Goal: Information Seeking & Learning: Learn about a topic

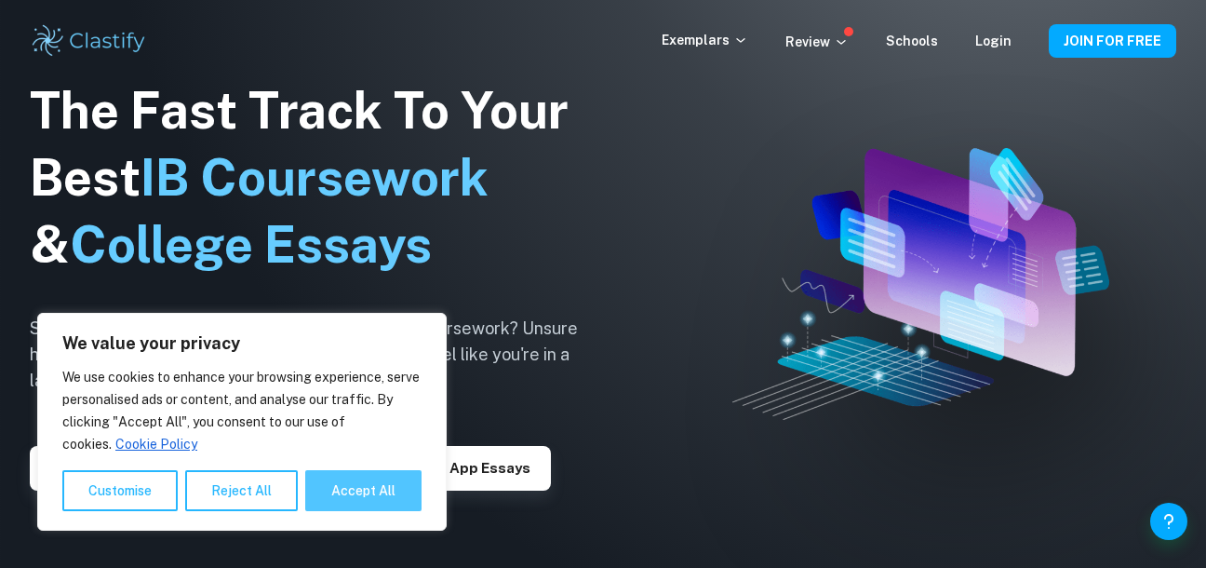
click at [395, 493] on button "Accept All" at bounding box center [363, 490] width 116 height 41
checkbox input "true"
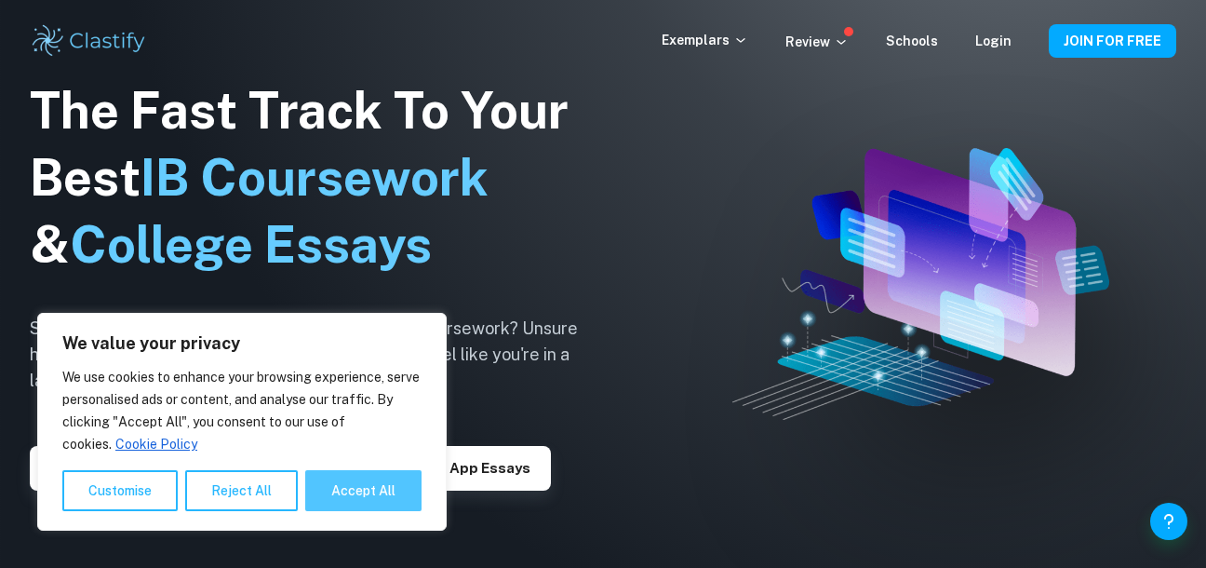
checkbox input "true"
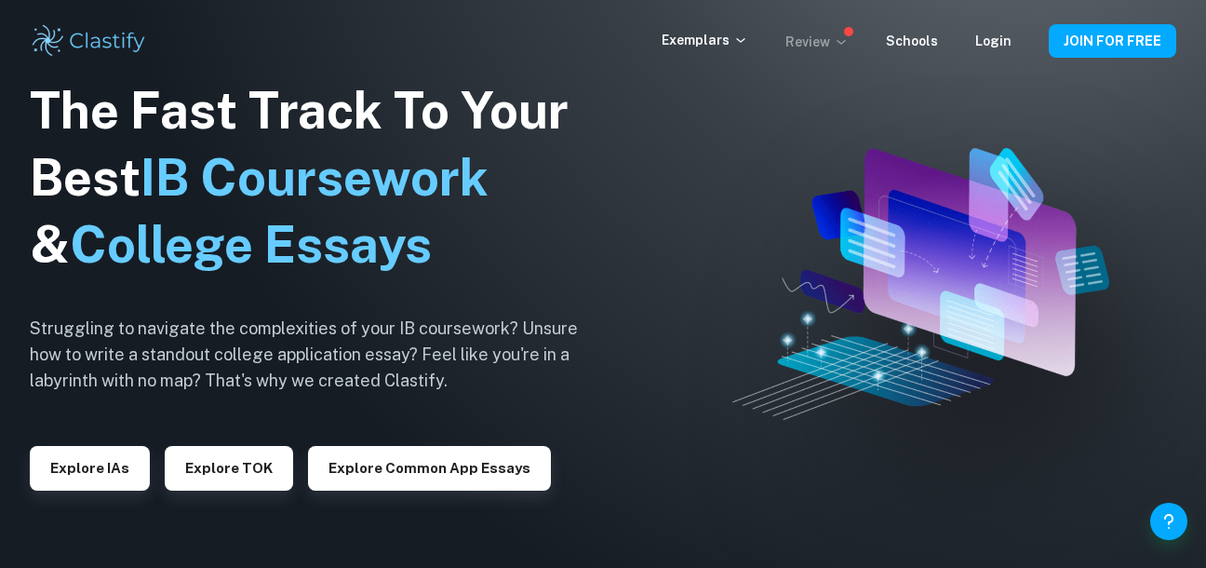
click at [837, 47] on p "Review" at bounding box center [816, 42] width 63 height 20
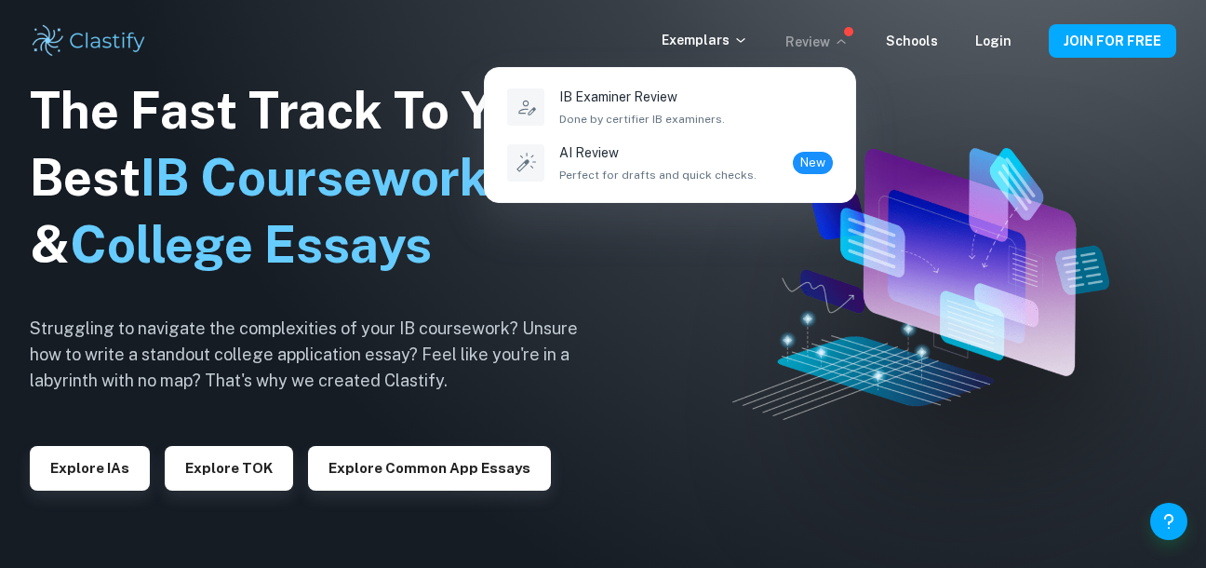
click at [837, 47] on div at bounding box center [603, 284] width 1206 height 568
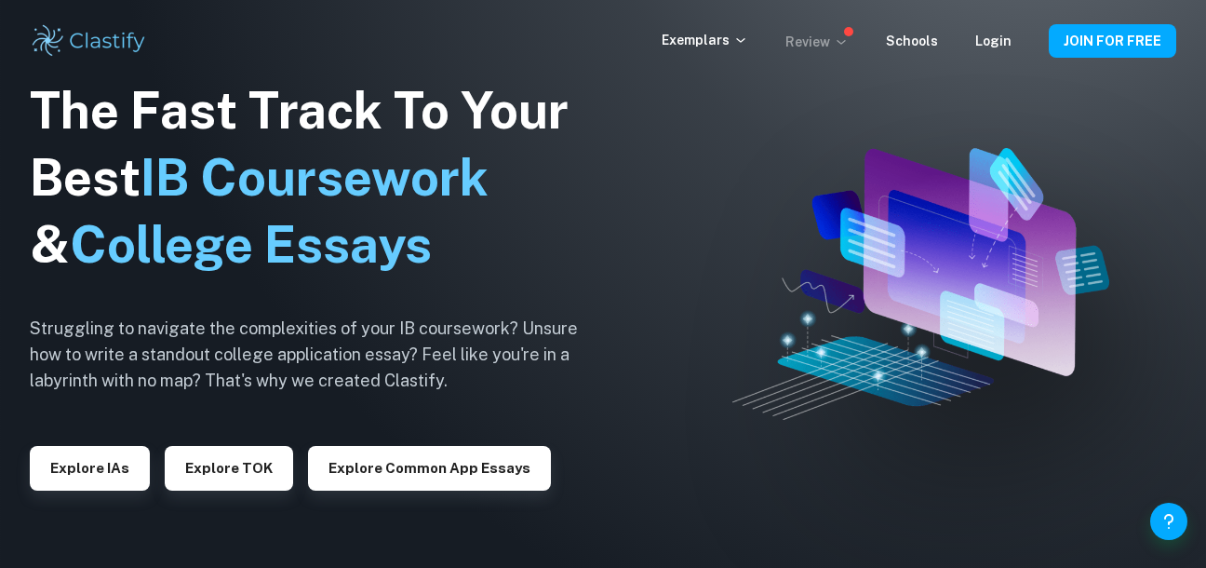
click at [824, 48] on p "Review" at bounding box center [816, 42] width 63 height 20
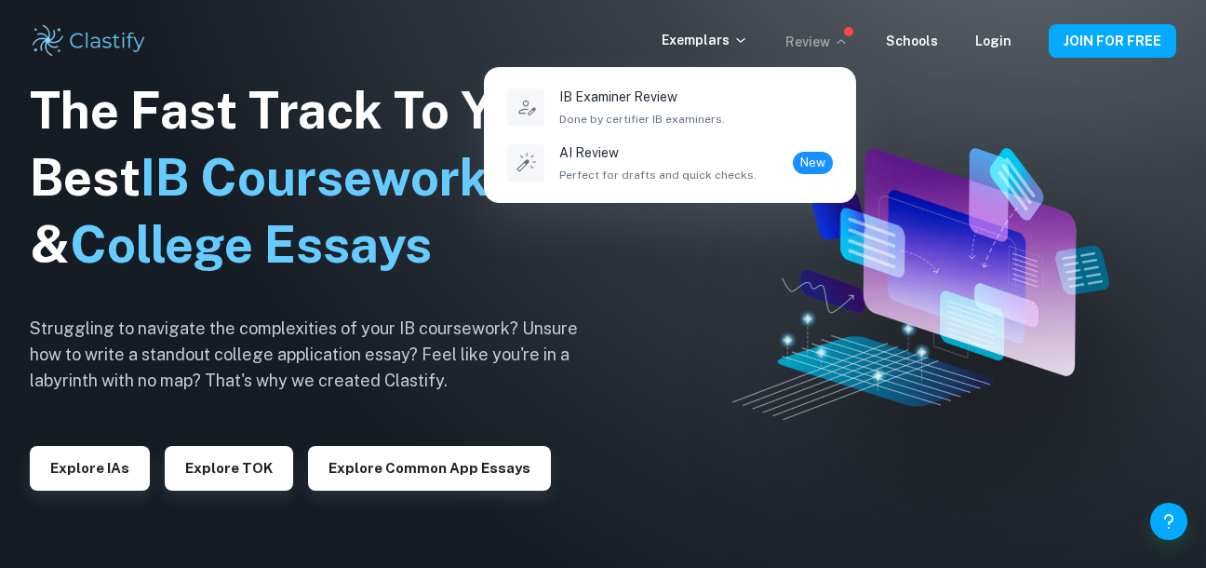
click at [826, 45] on div at bounding box center [603, 284] width 1206 height 568
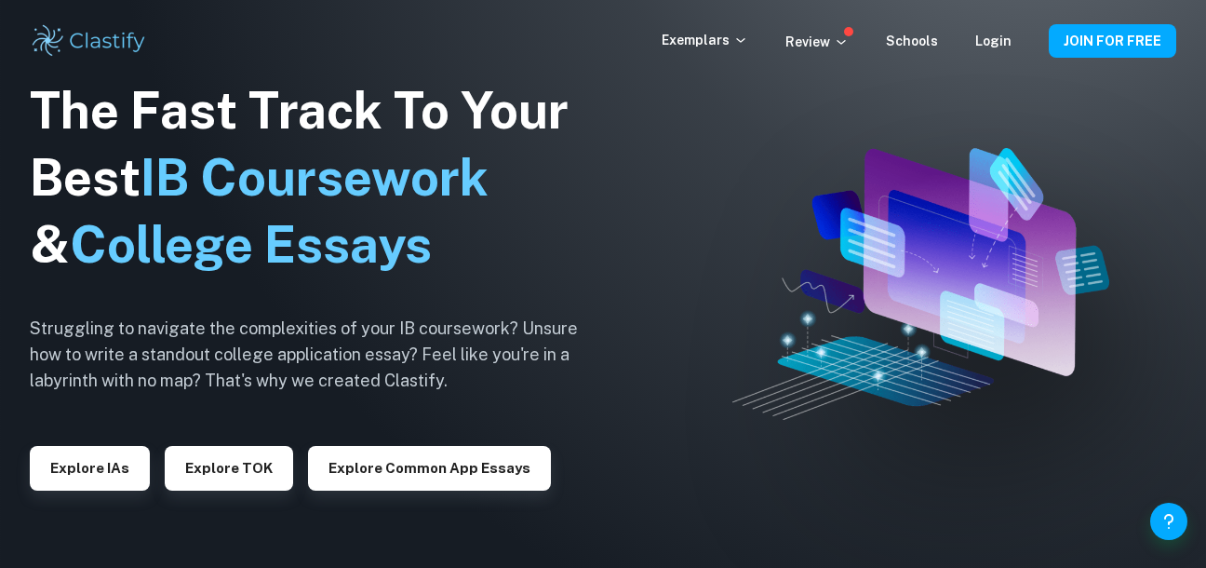
click at [925, 248] on img at bounding box center [920, 284] width 377 height 273
click at [827, 49] on p "Review" at bounding box center [816, 42] width 63 height 20
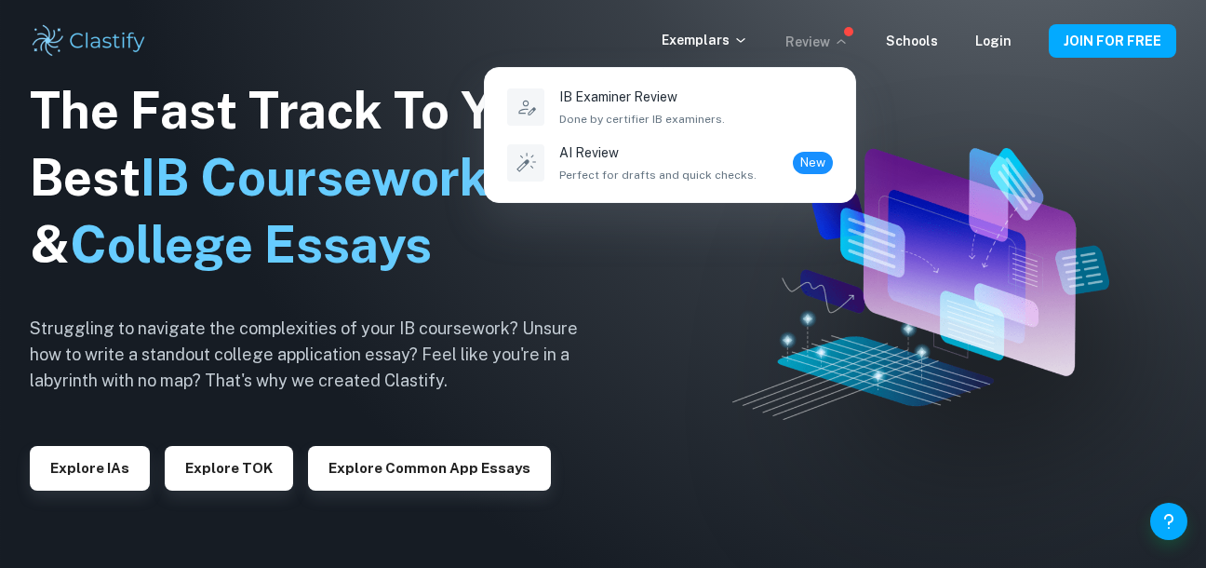
click at [500, 273] on div at bounding box center [603, 284] width 1206 height 568
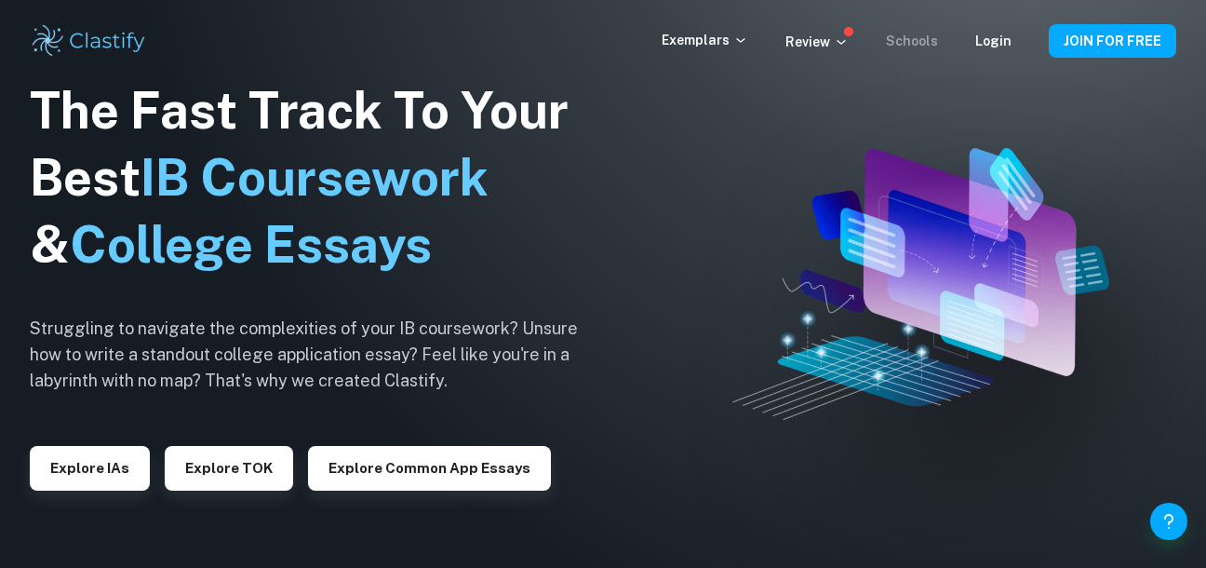
click at [909, 35] on link "Schools" at bounding box center [912, 40] width 52 height 15
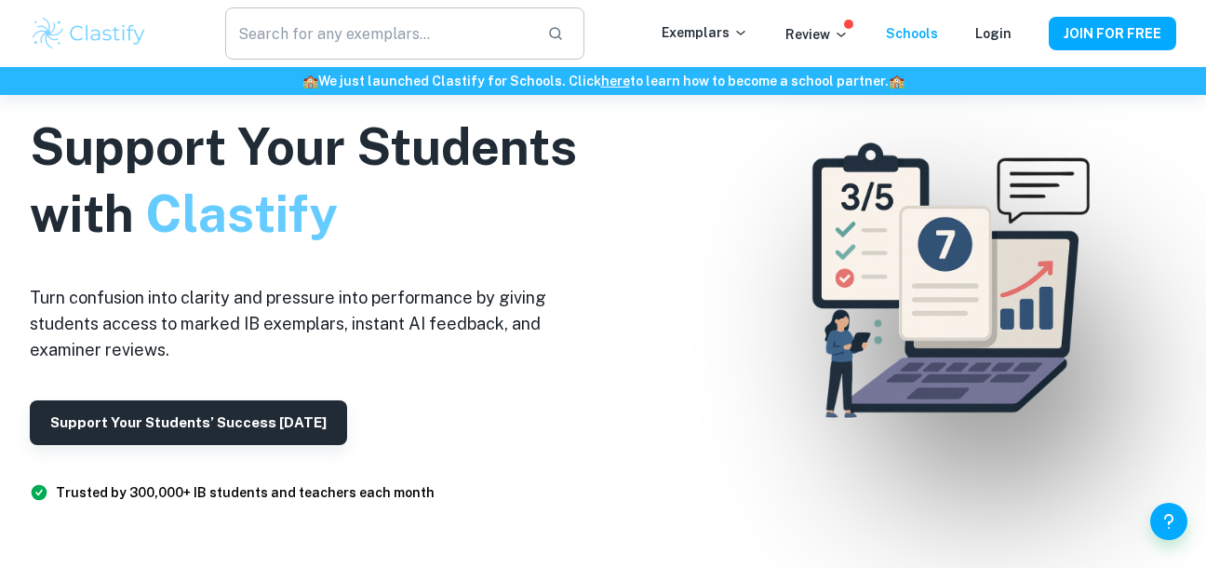
click at [330, 41] on input "text" at bounding box center [378, 33] width 307 height 52
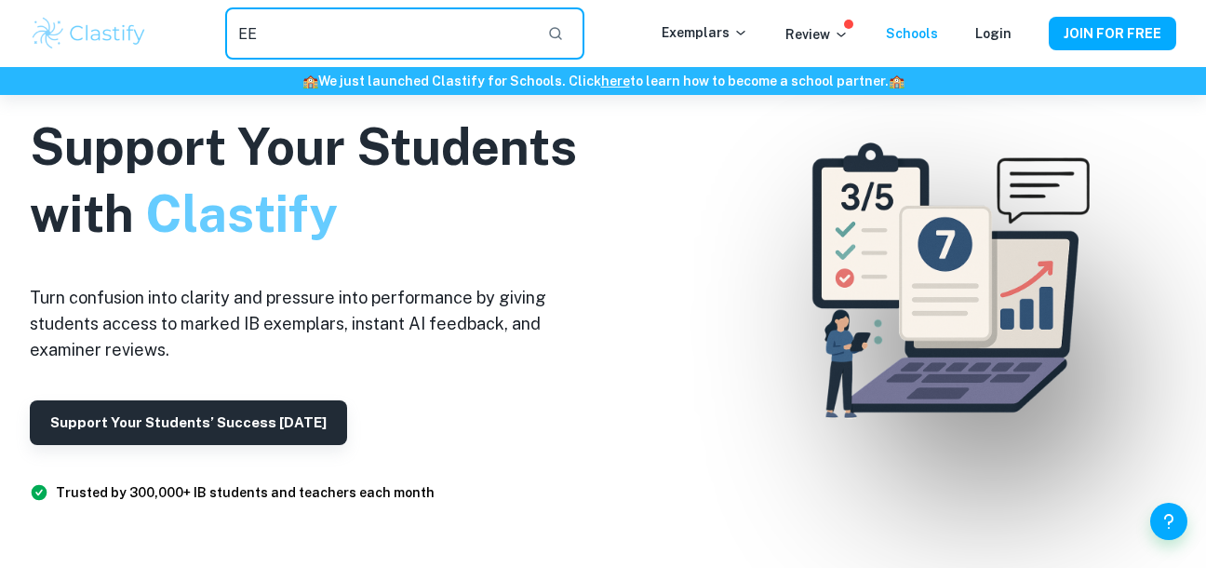
type input "EE"
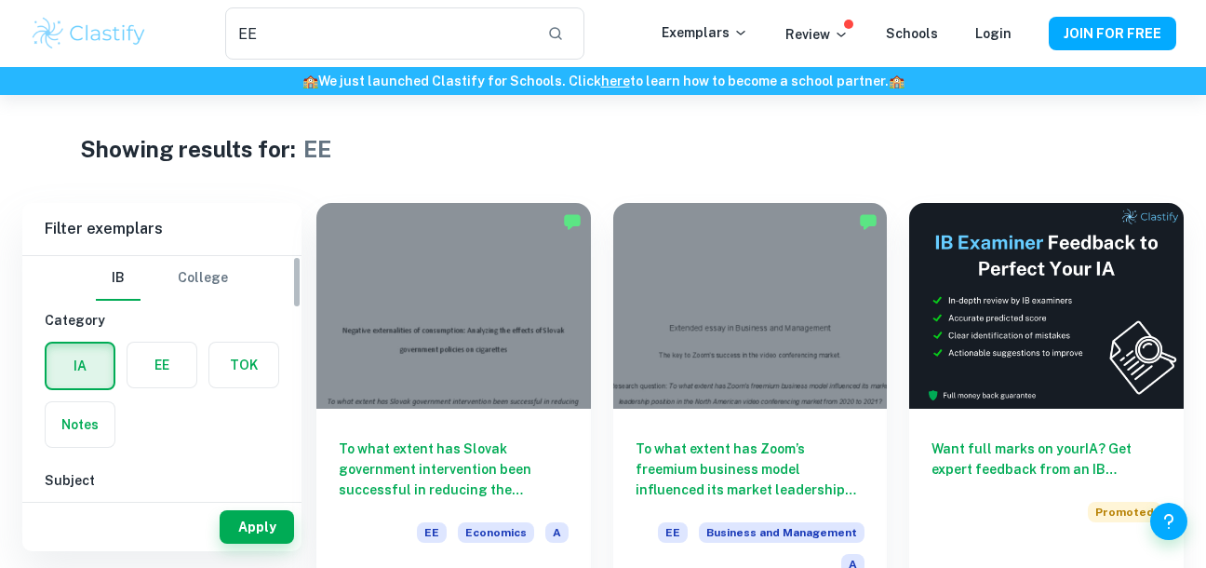
click at [161, 360] on label "button" at bounding box center [161, 364] width 69 height 45
click at [0, 0] on input "radio" at bounding box center [0, 0] width 0 height 0
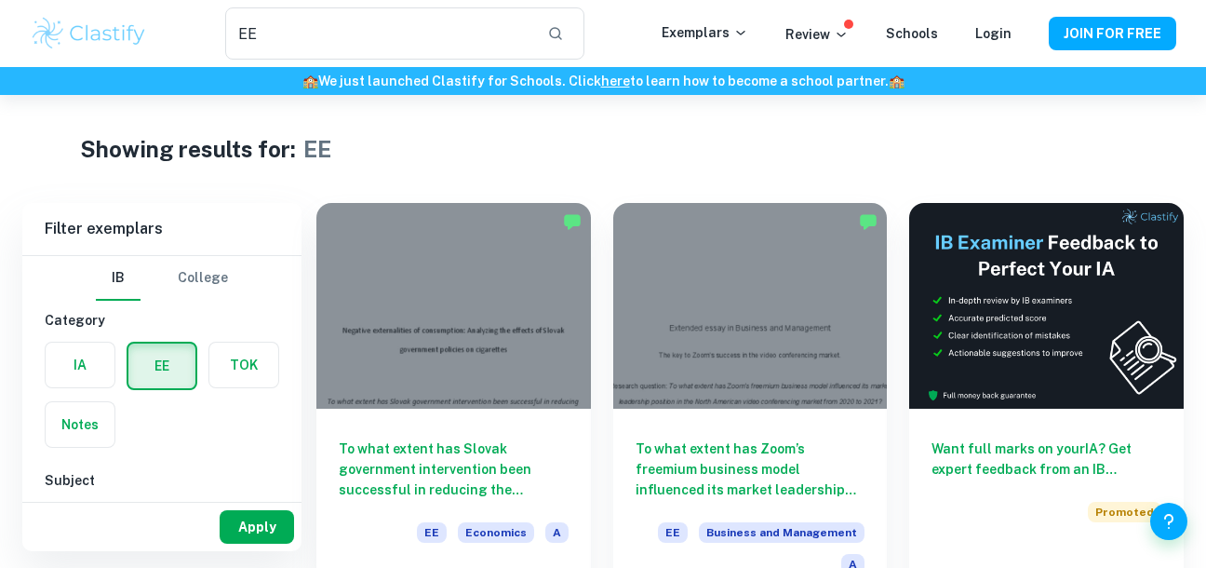
click at [258, 533] on button "Apply" at bounding box center [257, 526] width 74 height 33
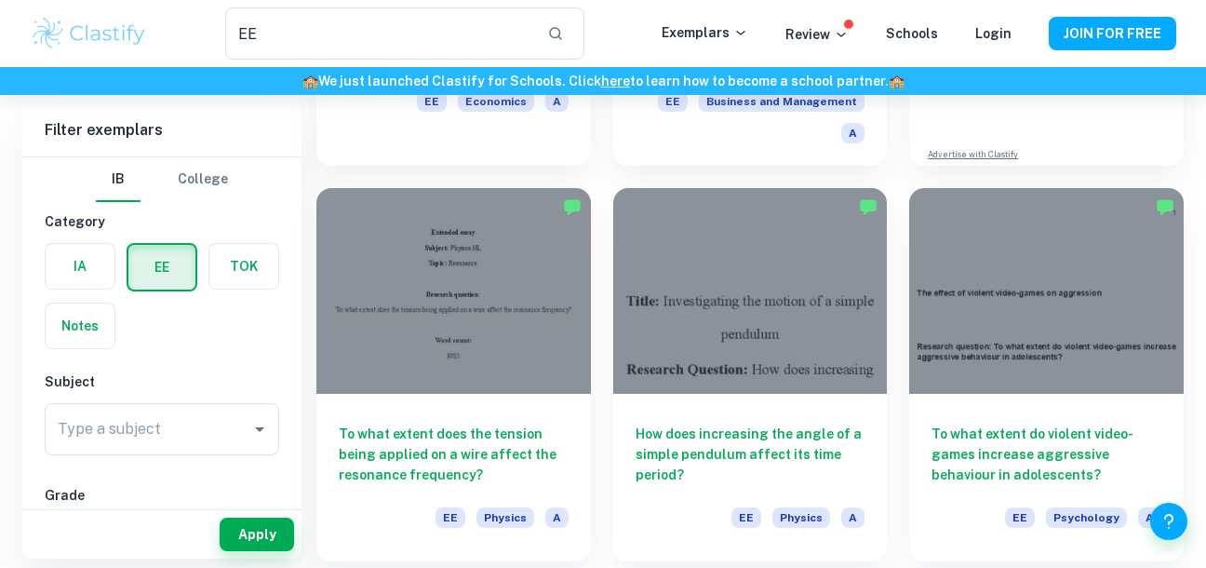
scroll to position [581, 0]
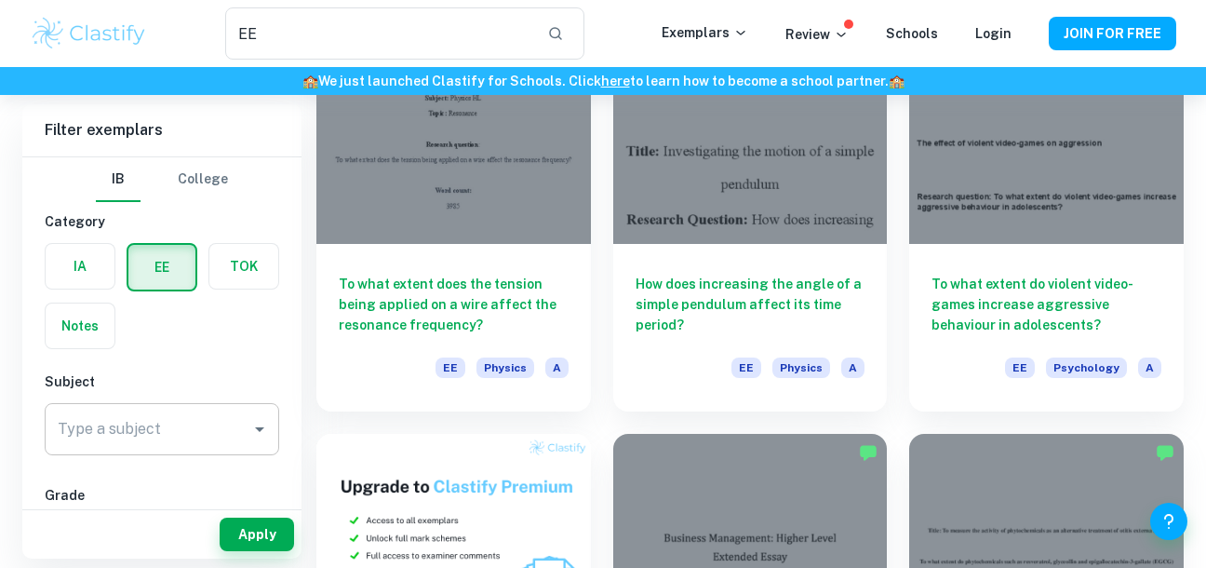
click at [222, 436] on input "Type a subject" at bounding box center [148, 428] width 190 height 35
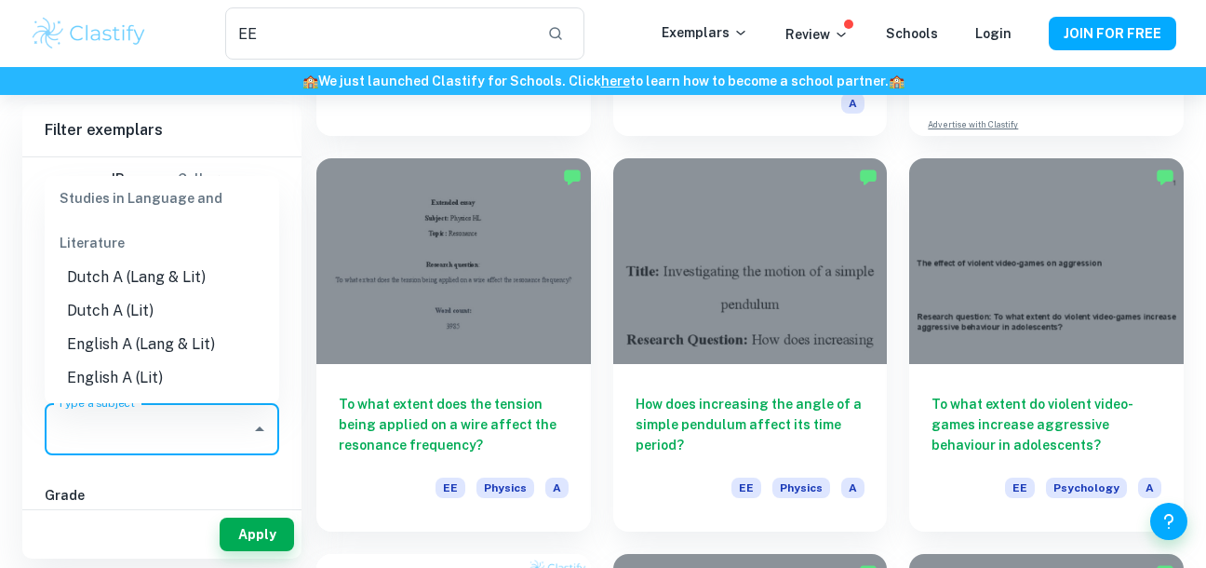
scroll to position [145, 0]
click at [205, 353] on li "English A (Lang & Lit)" at bounding box center [162, 344] width 234 height 33
type input "English A (Lang & Lit)"
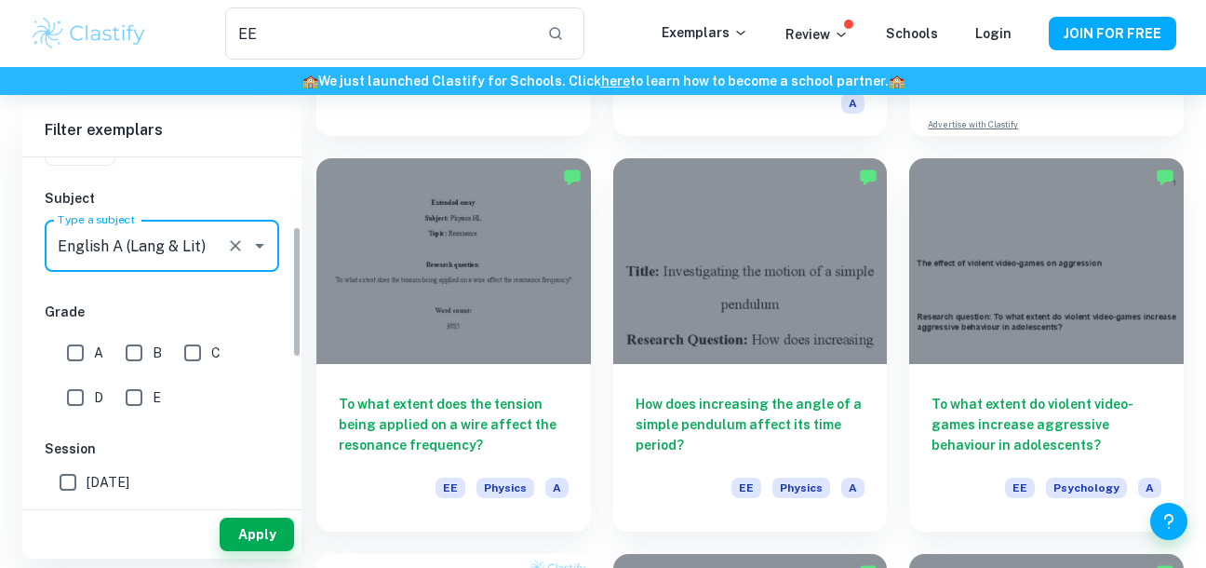
scroll to position [184, 0]
click at [72, 369] on input "A" at bounding box center [75, 351] width 37 height 37
checkbox input "true"
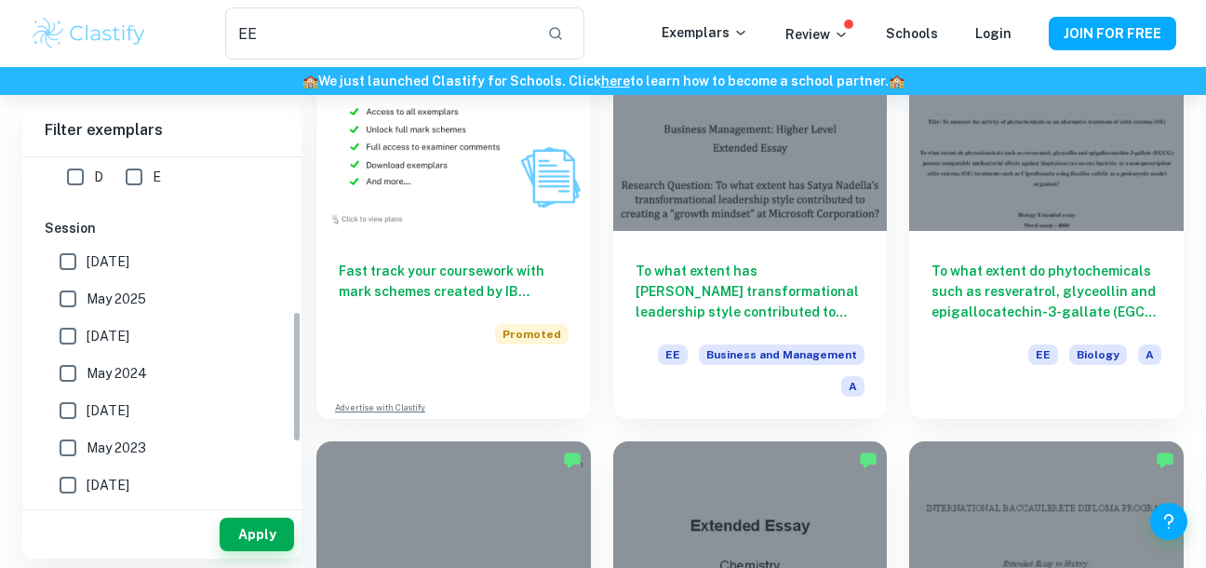
scroll to position [389, 0]
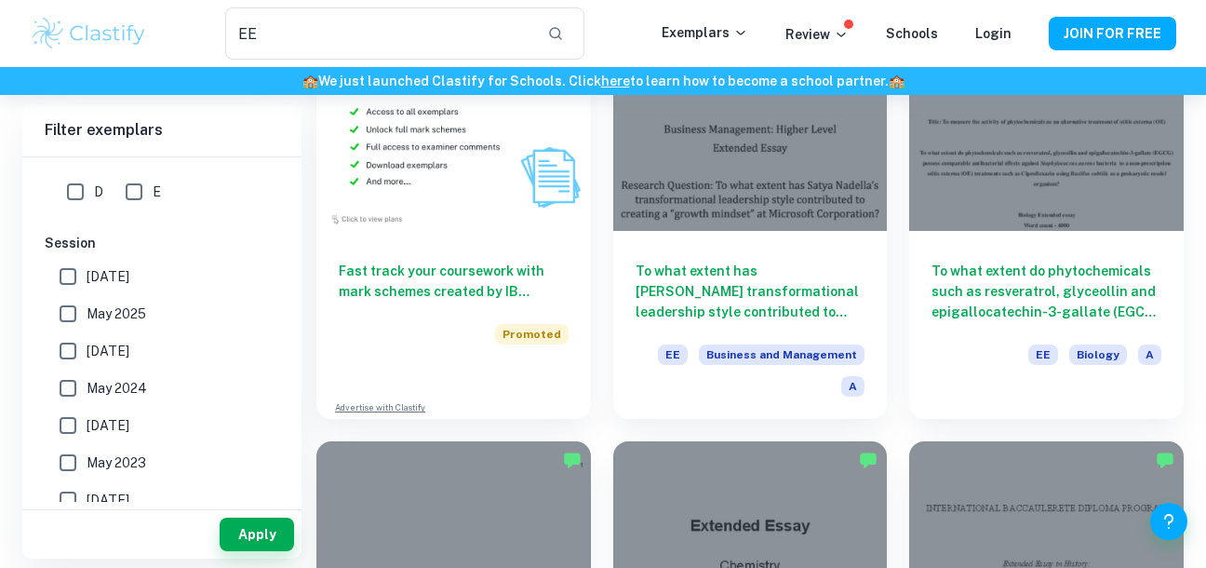
click at [130, 320] on span "May 2025" at bounding box center [117, 313] width 60 height 20
click at [87, 320] on input "May 2025" at bounding box center [67, 313] width 37 height 37
checkbox input "true"
click at [150, 374] on label "May 2024" at bounding box center [156, 387] width 215 height 37
click at [87, 374] on input "May 2024" at bounding box center [67, 387] width 37 height 37
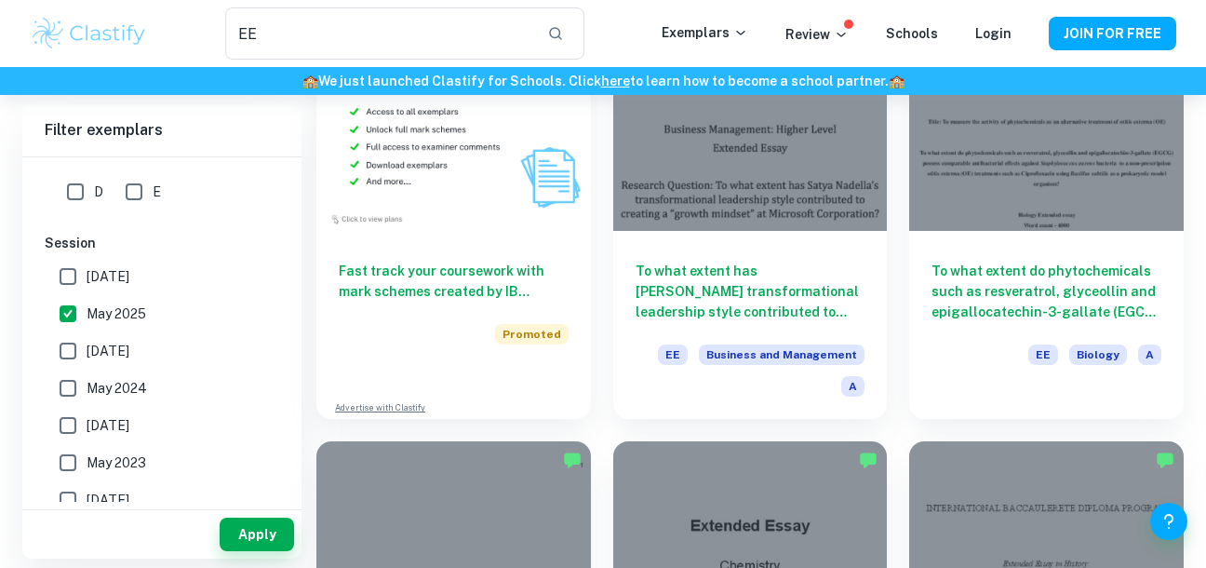
checkbox input "true"
click at [129, 355] on span "[DATE]" at bounding box center [108, 351] width 43 height 20
click at [87, 355] on input "[DATE]" at bounding box center [67, 350] width 37 height 37
checkbox input "true"
click at [129, 422] on span "[DATE]" at bounding box center [108, 425] width 43 height 20
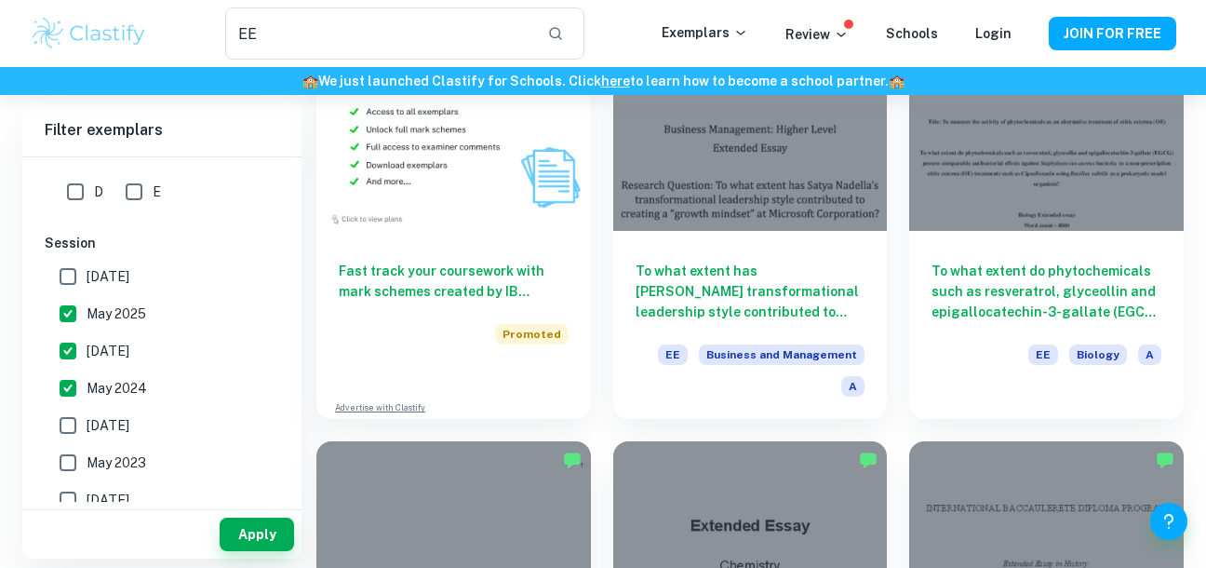
click at [87, 422] on input "[DATE]" at bounding box center [67, 425] width 37 height 37
click at [180, 437] on label "[DATE]" at bounding box center [156, 425] width 215 height 37
click at [87, 437] on input "[DATE]" at bounding box center [67, 425] width 37 height 37
checkbox input "false"
click at [252, 542] on button "Apply" at bounding box center [257, 533] width 74 height 33
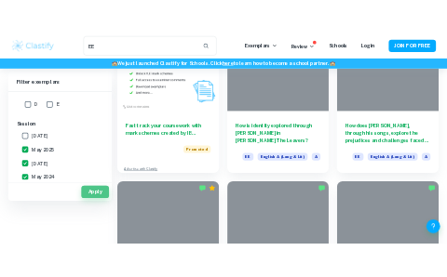
scroll to position [0, 0]
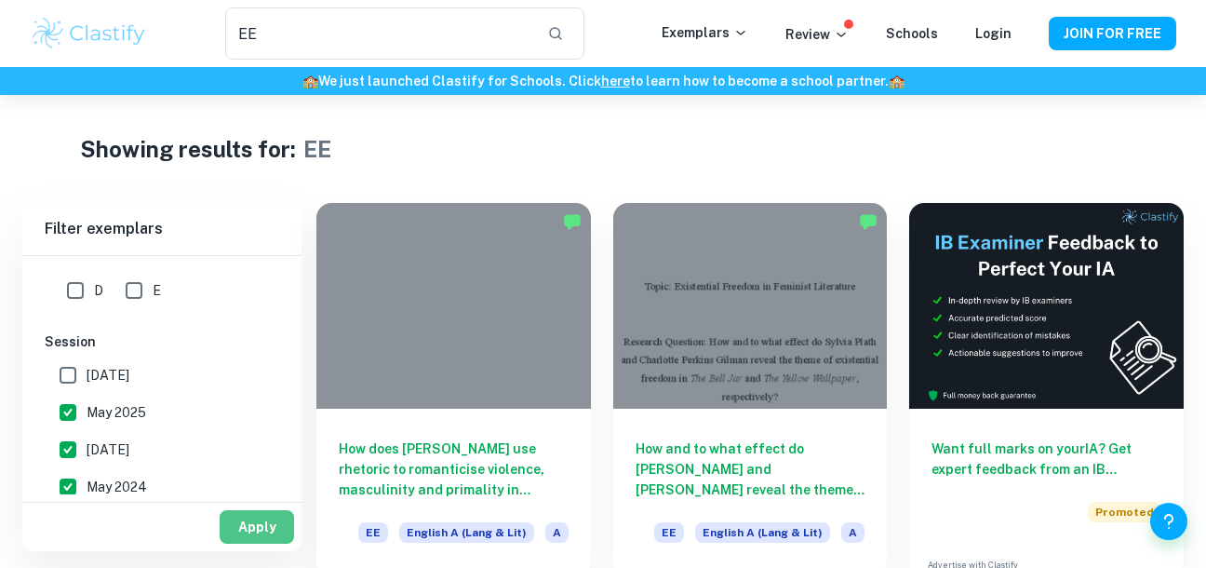
click at [249, 516] on button "Apply" at bounding box center [257, 526] width 74 height 33
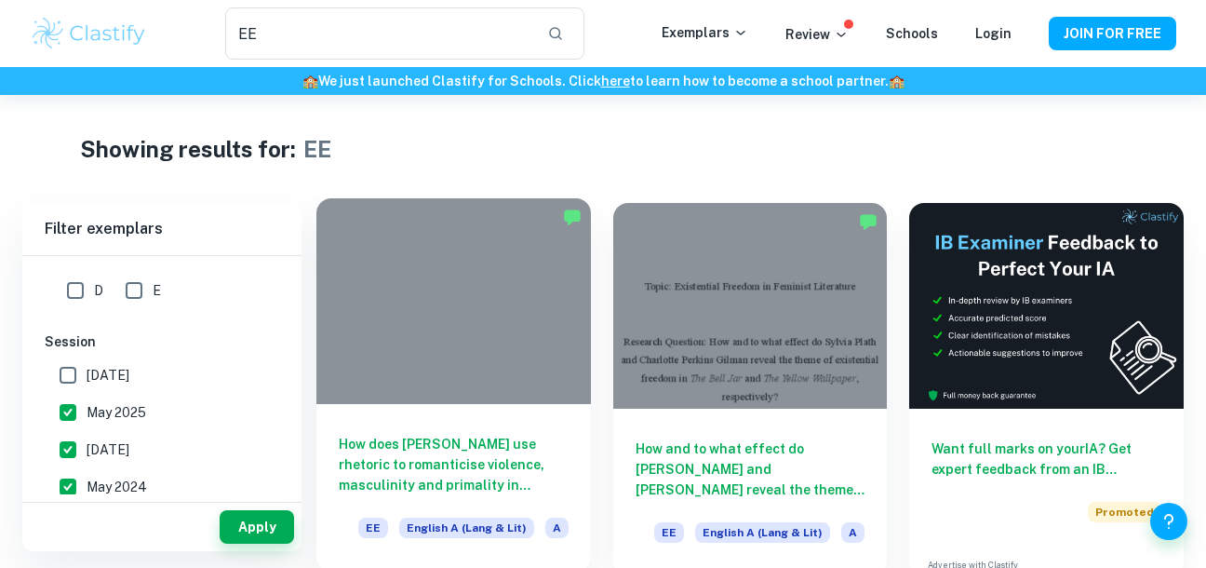
click at [524, 471] on h6 "How does [PERSON_NAME] use rhetoric to romanticise violence, masculinity and pr…" at bounding box center [454, 464] width 230 height 61
